Goal: Find contact information: Find contact information

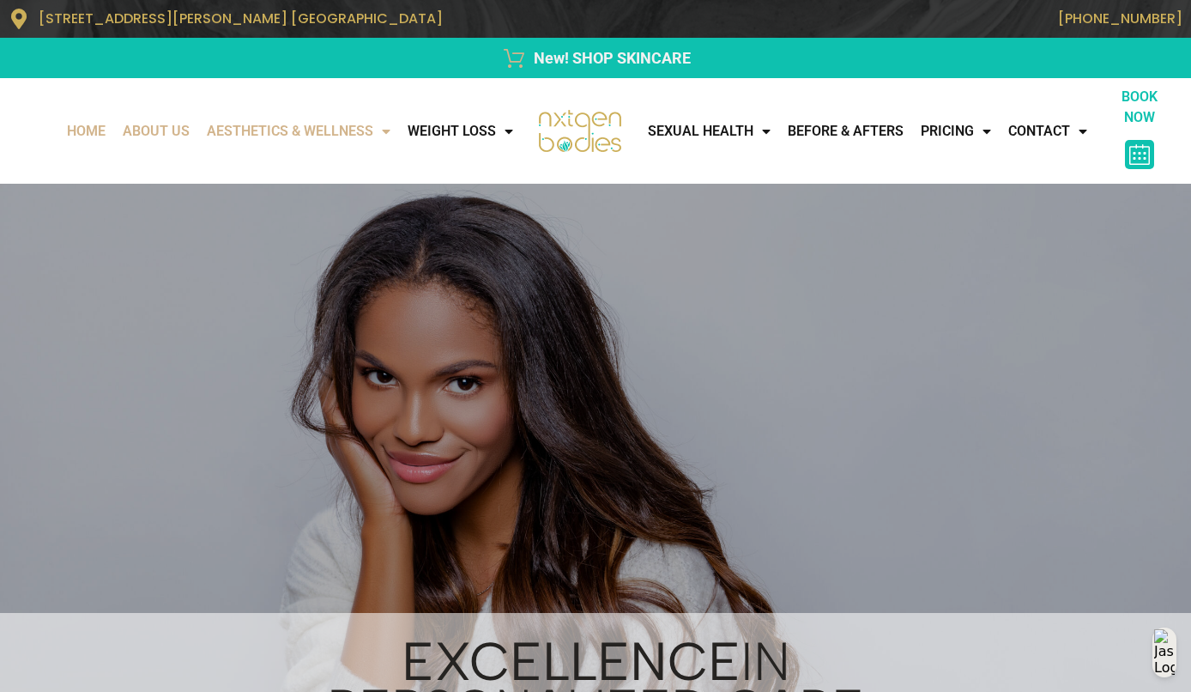
click at [212, 132] on ul "Home About Us AESTHETICS & WELLNESS All Services BOTOX/FILLERS FACIAL TREATMENT…" at bounding box center [289, 131] width 463 height 34
click at [174, 136] on link "About Us" at bounding box center [156, 131] width 84 height 34
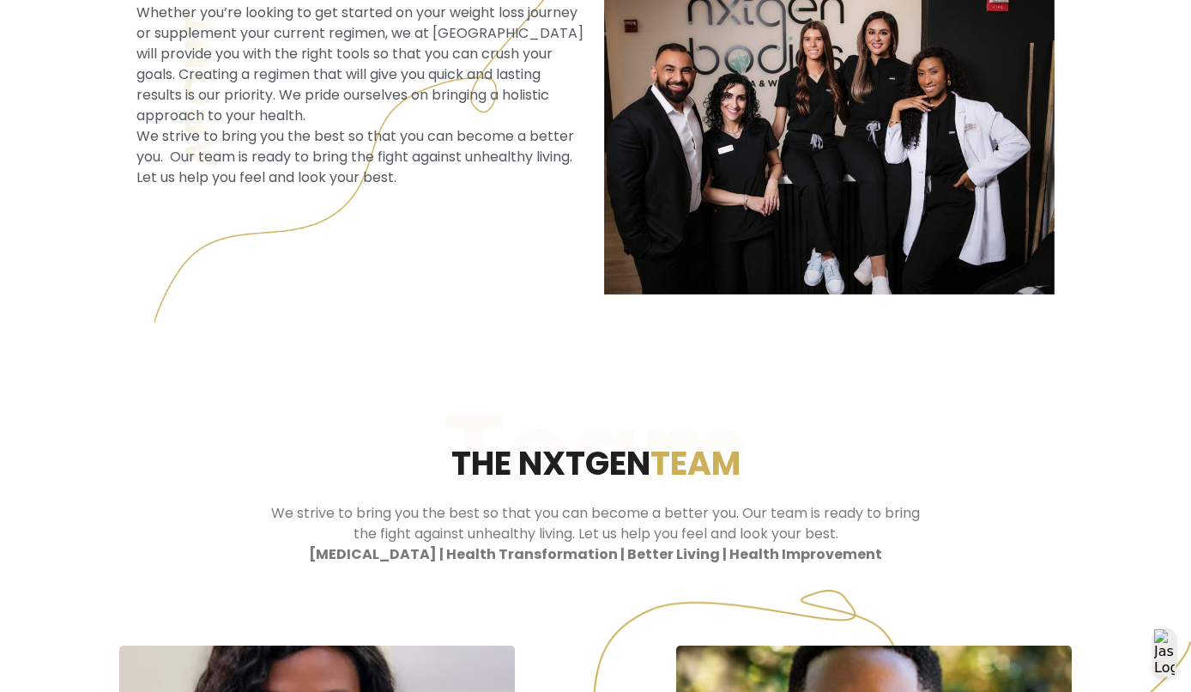
scroll to position [1609, 0]
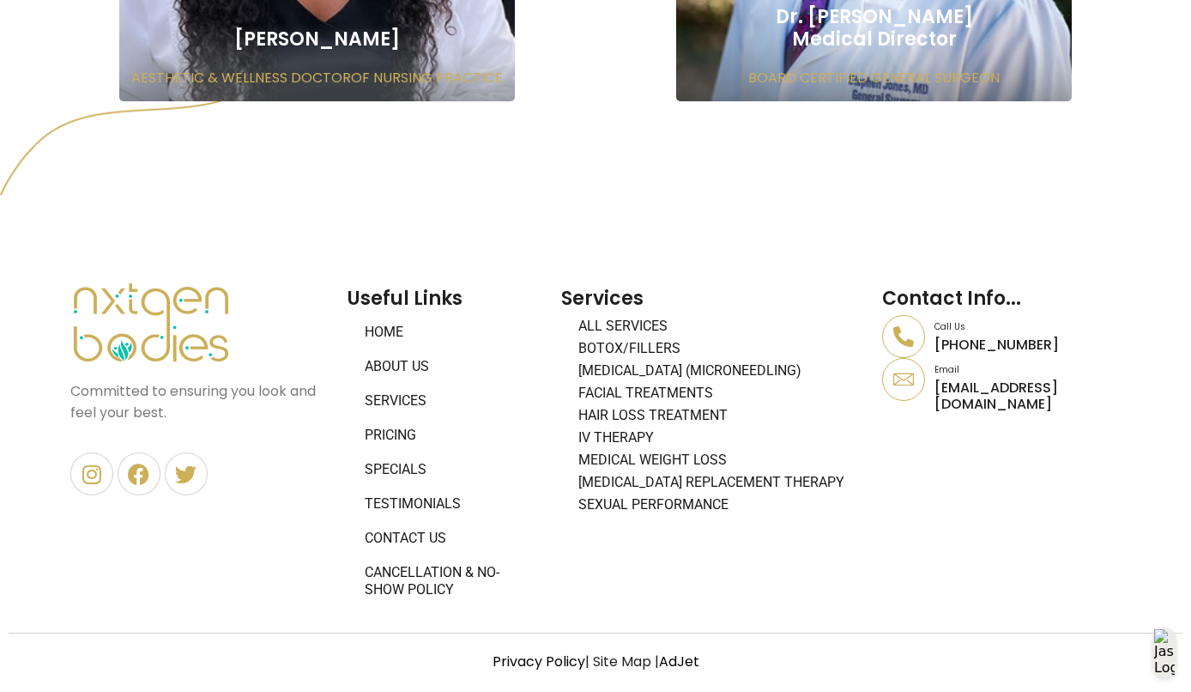
click at [411, 533] on link "Contact Us" at bounding box center [446, 538] width 197 height 34
